Goal: Browse casually: Explore the website without a specific task or goal

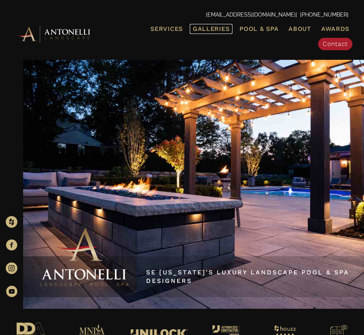
click at [212, 29] on span "Galleries" at bounding box center [211, 28] width 37 height 7
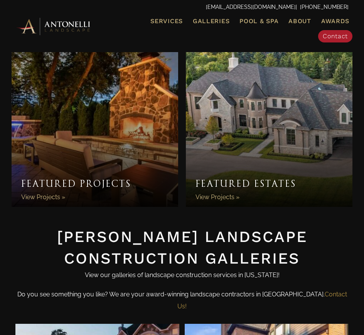
click at [237, 101] on link "Featured Estates" at bounding box center [269, 126] width 167 height 162
click at [51, 196] on link "Featured Projects" at bounding box center [95, 126] width 167 height 162
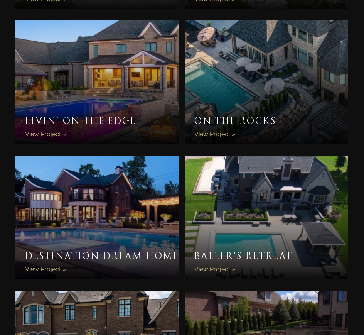
scroll to position [495, 0]
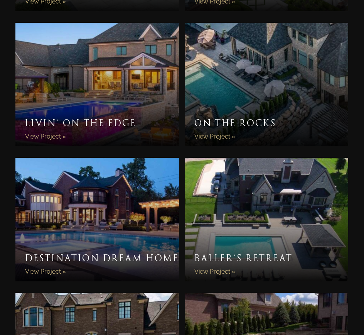
click at [51, 139] on link "Livin’ On The Edge" at bounding box center [97, 85] width 164 height 124
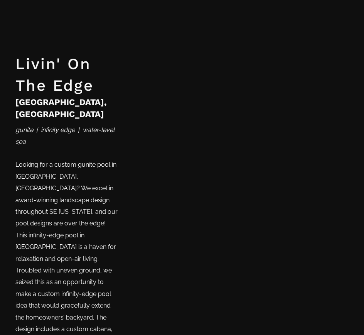
scroll to position [770, 0]
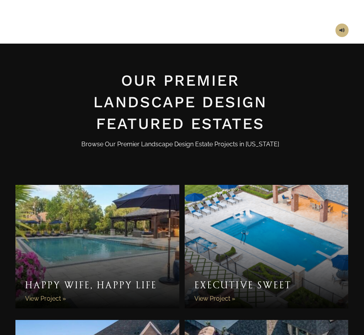
scroll to position [156, 0]
